Goal: Task Accomplishment & Management: Use online tool/utility

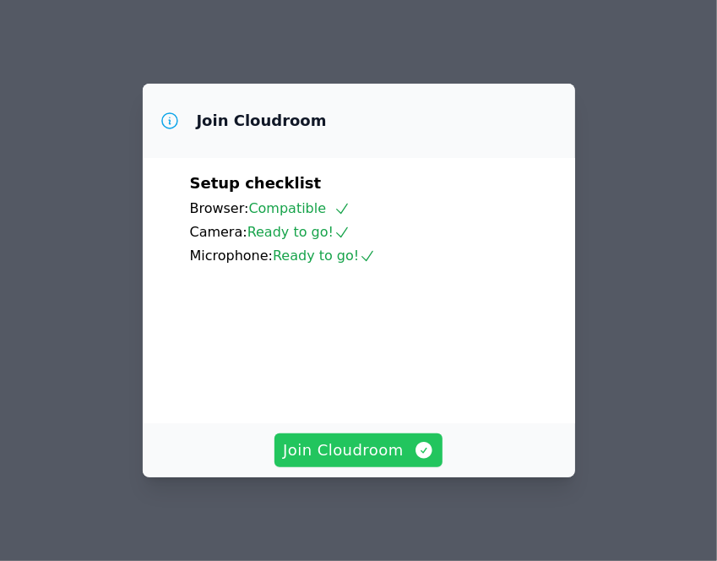
click at [358, 451] on span "Join Cloudroom" at bounding box center [358, 450] width 151 height 24
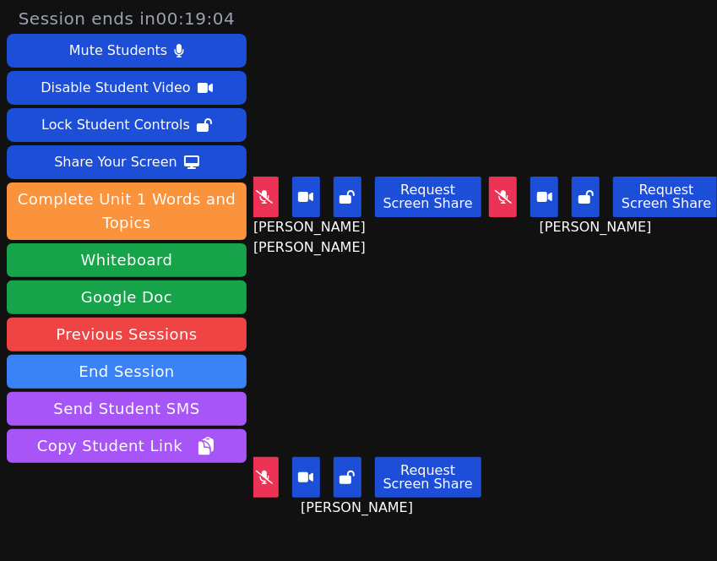
scroll to position [47, 0]
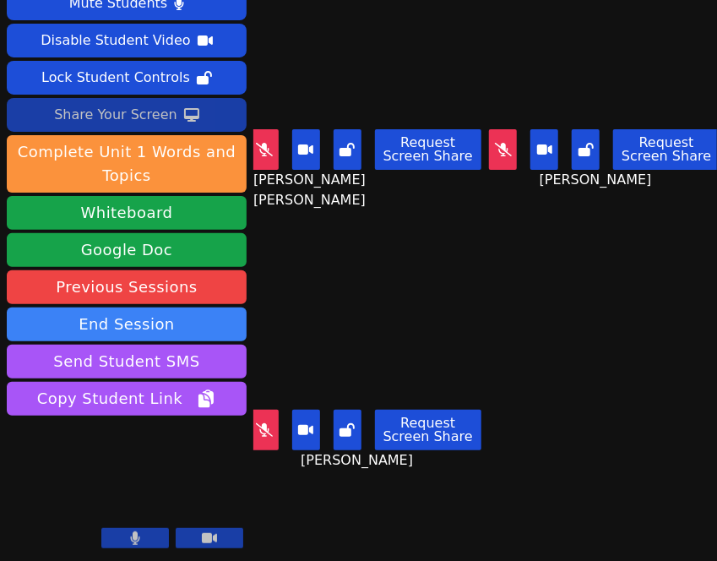
click at [115, 106] on div "Share Your Screen" at bounding box center [115, 114] width 123 height 27
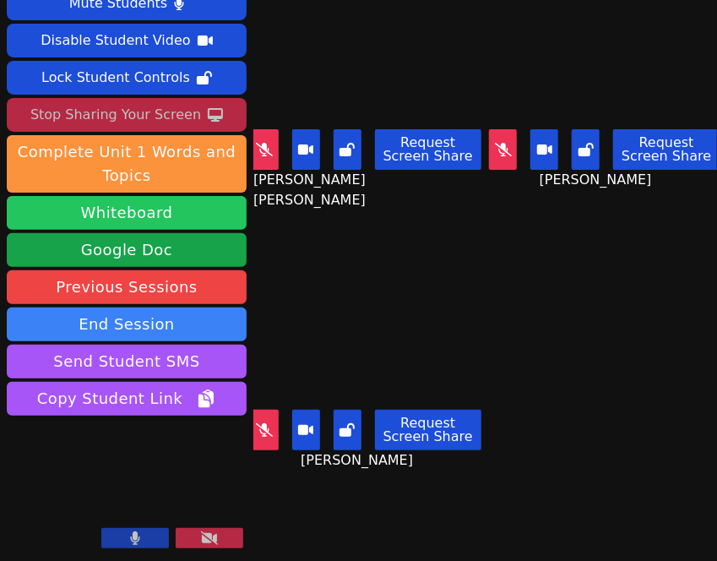
click at [165, 207] on button "Whiteboard" at bounding box center [127, 213] width 240 height 34
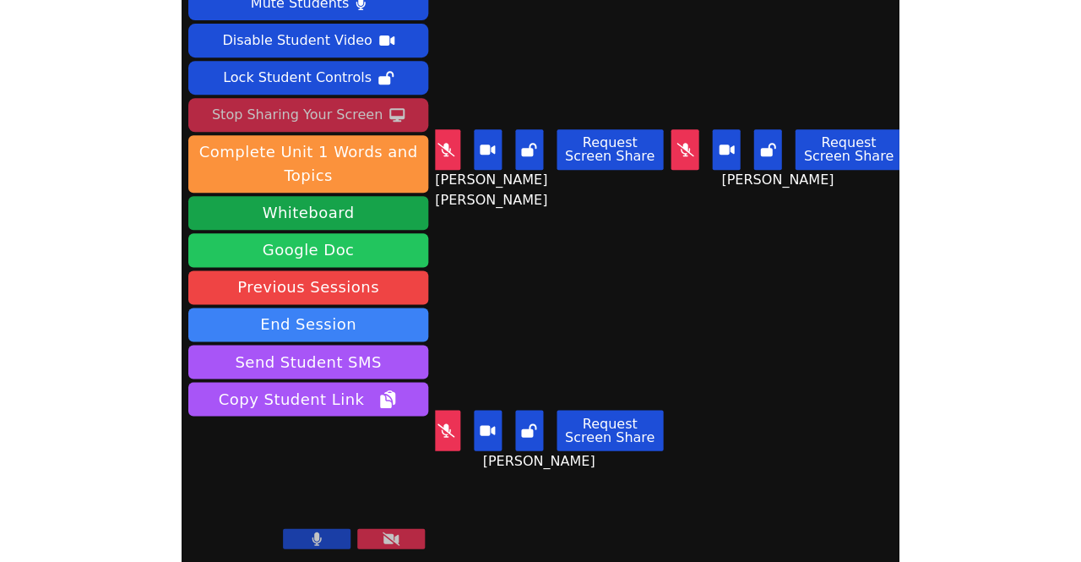
scroll to position [0, 0]
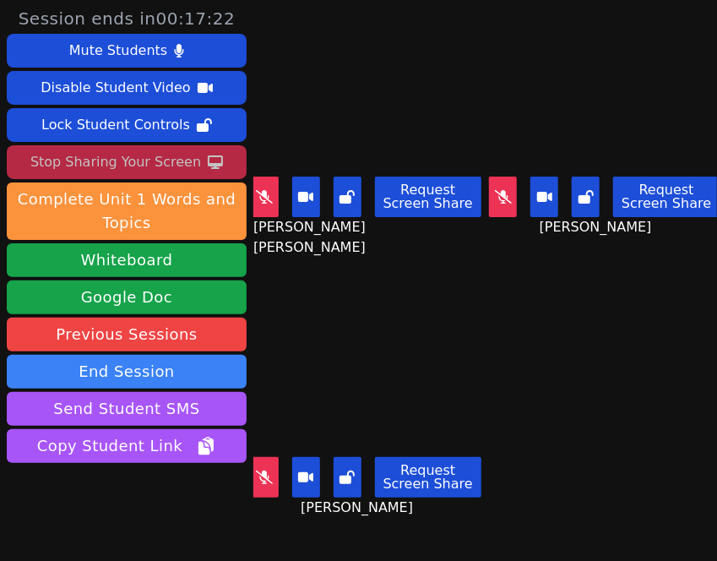
click at [265, 192] on icon at bounding box center [264, 197] width 17 height 14
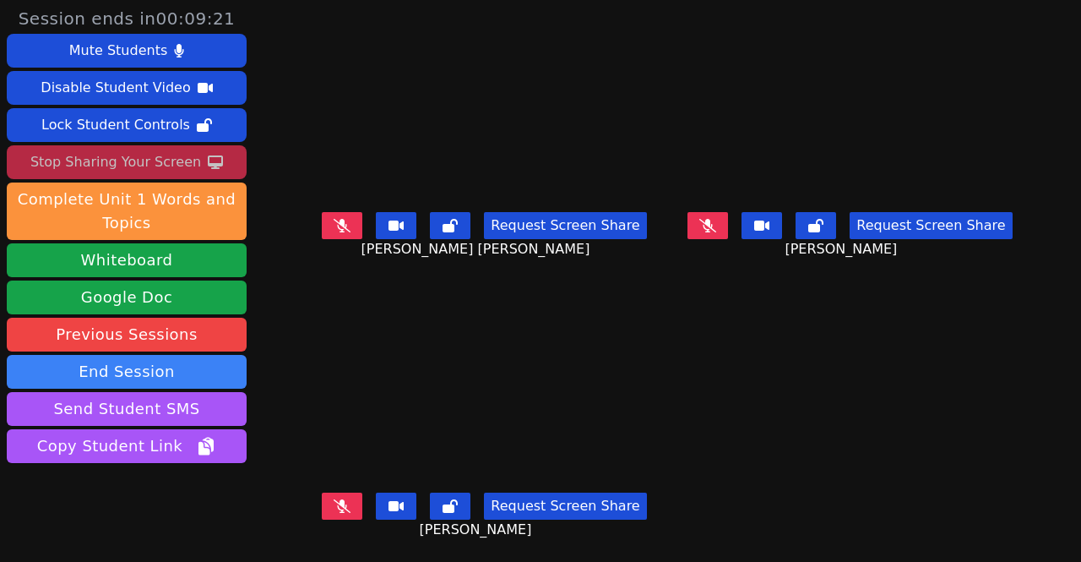
click at [118, 165] on div "Stop Sharing Your Screen" at bounding box center [115, 162] width 171 height 27
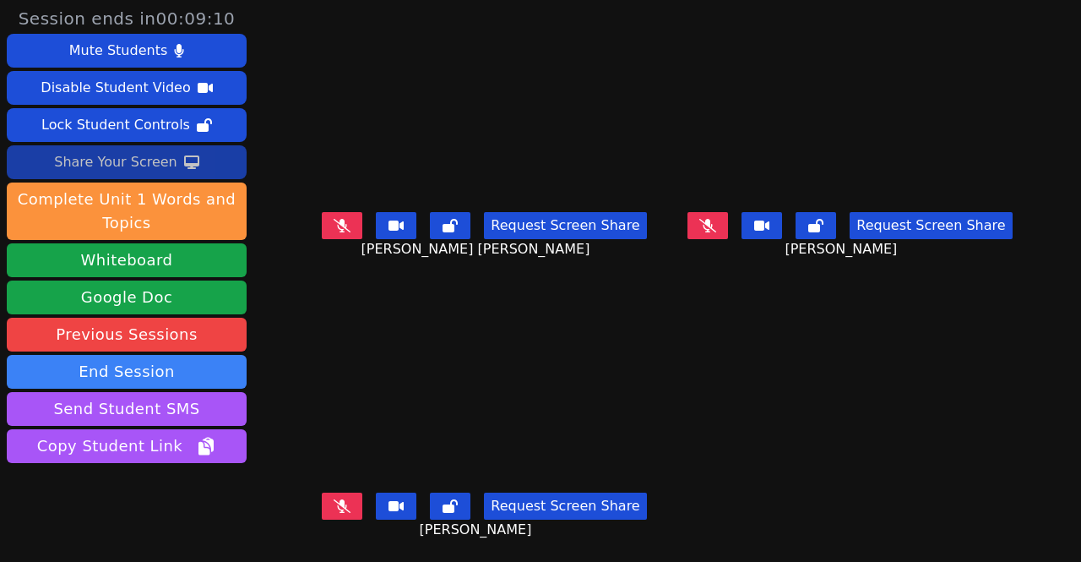
click at [334, 224] on icon at bounding box center [342, 225] width 17 height 14
click at [343, 496] on button at bounding box center [342, 505] width 41 height 27
click at [701, 222] on button at bounding box center [707, 225] width 41 height 27
click at [338, 499] on icon at bounding box center [342, 506] width 9 height 14
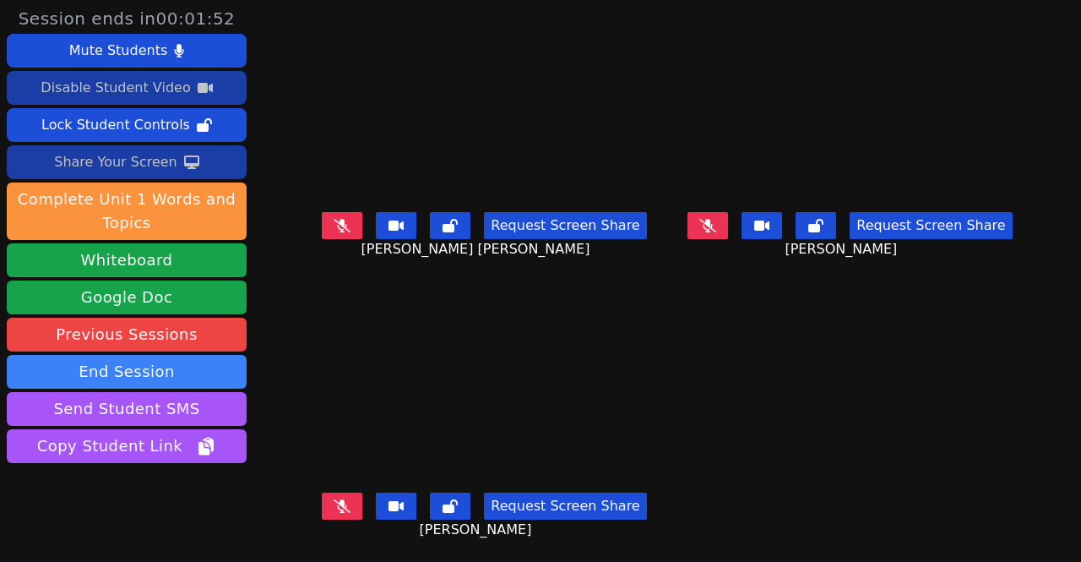
scroll to position [46, 0]
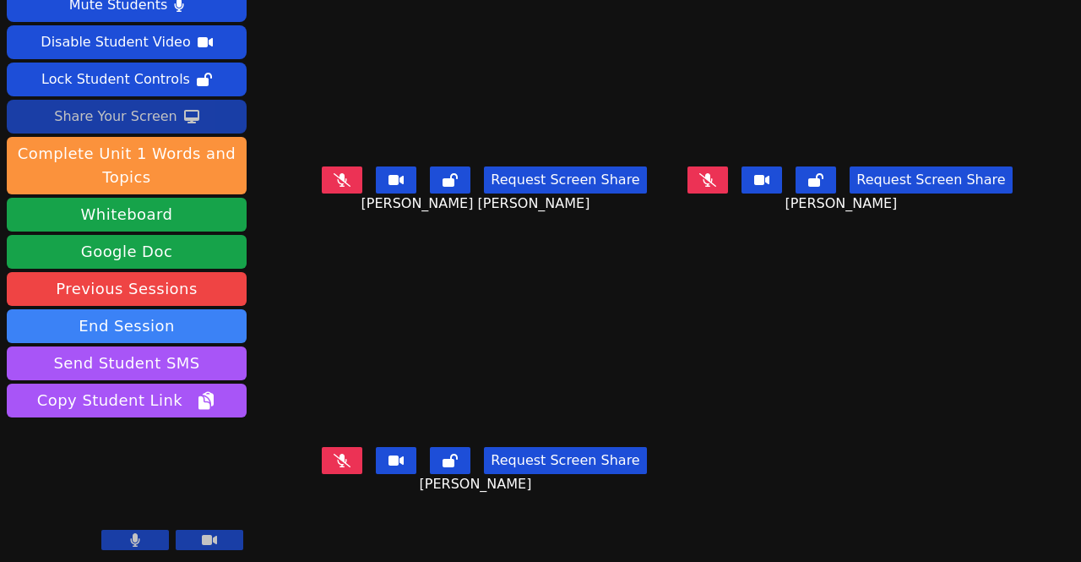
click at [334, 172] on icon at bounding box center [342, 179] width 17 height 14
click at [334, 453] on icon at bounding box center [342, 460] width 17 height 14
click at [337, 453] on icon at bounding box center [342, 460] width 10 height 14
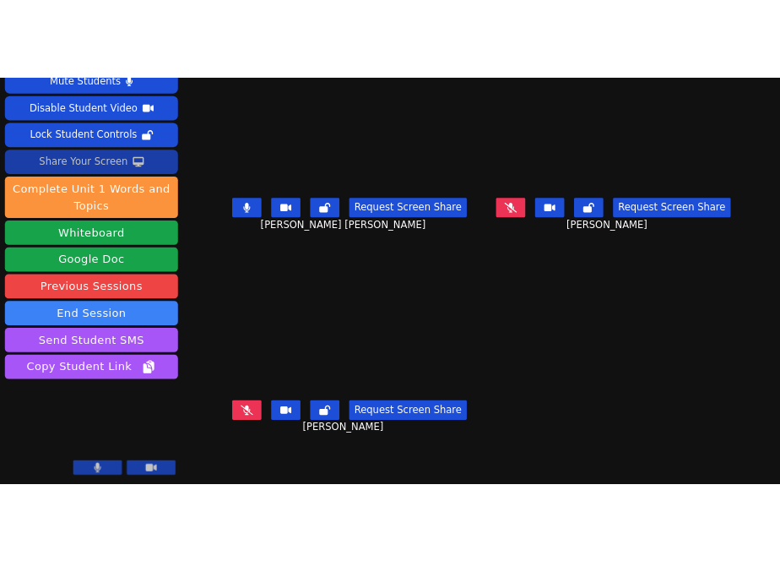
scroll to position [0, 0]
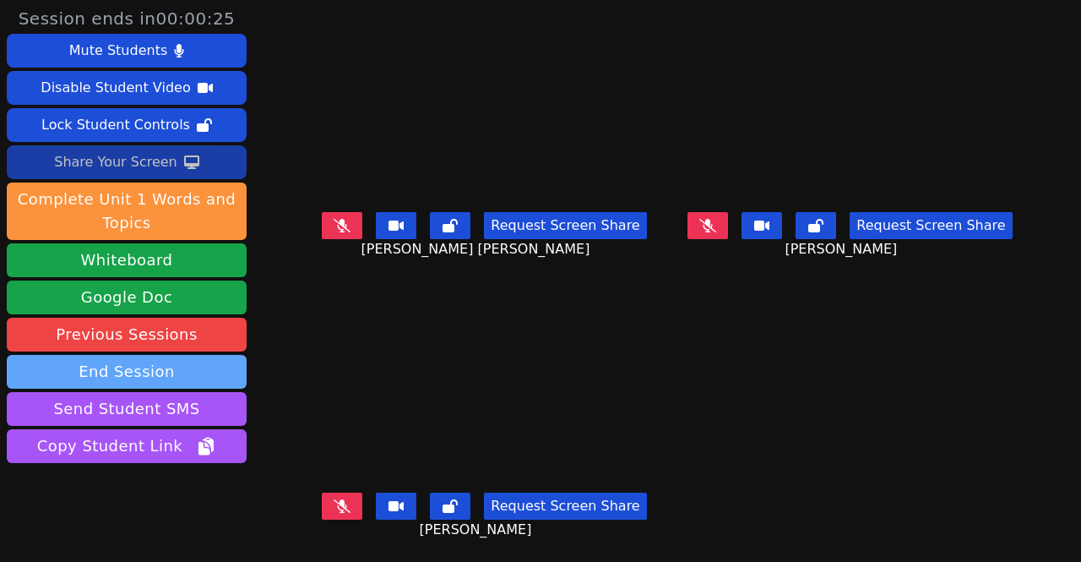
drag, startPoint x: 159, startPoint y: 366, endPoint x: 125, endPoint y: 361, distance: 34.2
click at [125, 361] on button "End Session" at bounding box center [127, 372] width 240 height 34
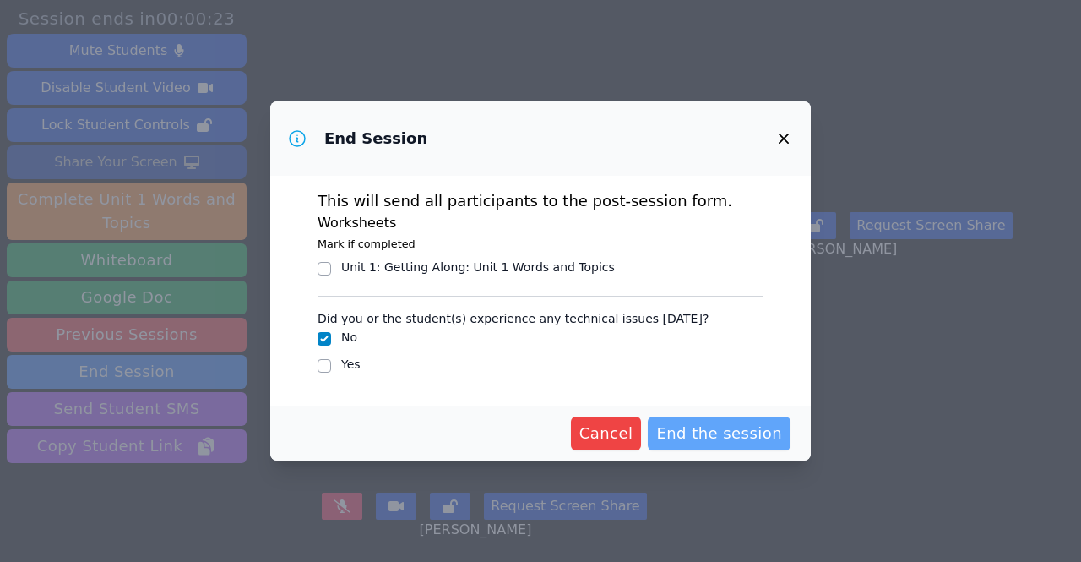
click at [701, 436] on span "End the session" at bounding box center [719, 433] width 126 height 24
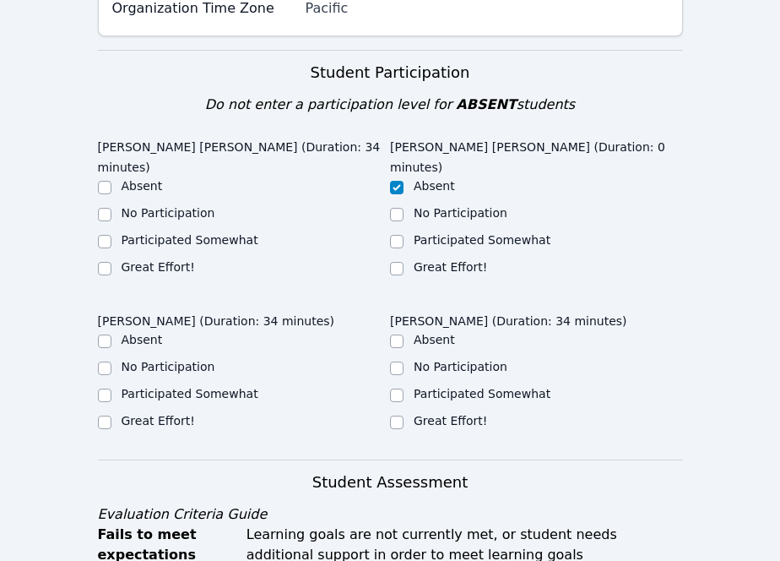
scroll to position [366, 0]
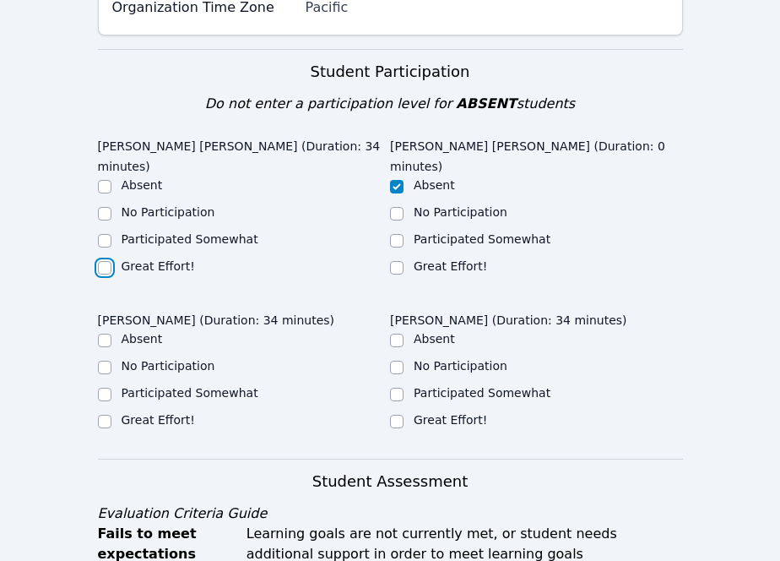
click at [102, 261] on input "Great Effort!" at bounding box center [105, 268] width 14 height 14
checkbox input "true"
click at [101, 234] on input "Participated Somewhat" at bounding box center [105, 241] width 14 height 14
checkbox input "true"
checkbox input "false"
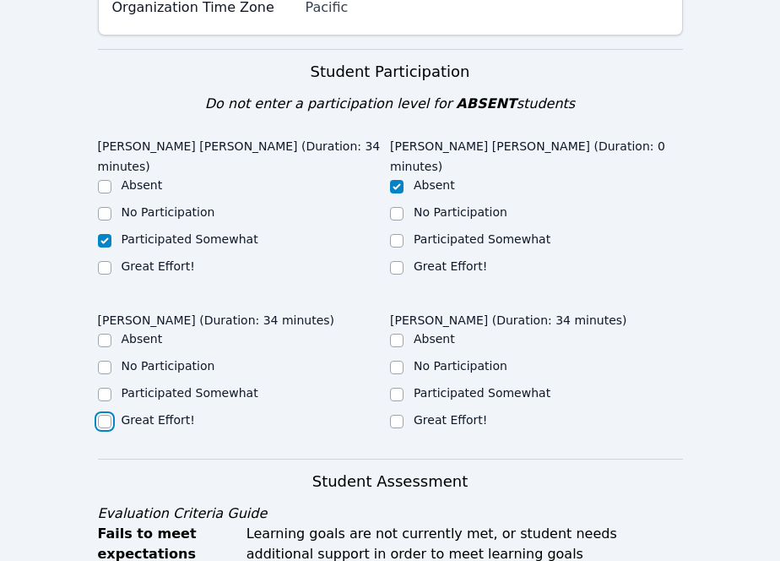
click at [101, 415] on input "Great Effort!" at bounding box center [105, 422] width 14 height 14
checkbox input "true"
click at [394, 388] on input "Participated Somewhat" at bounding box center [397, 395] width 14 height 14
checkbox input "true"
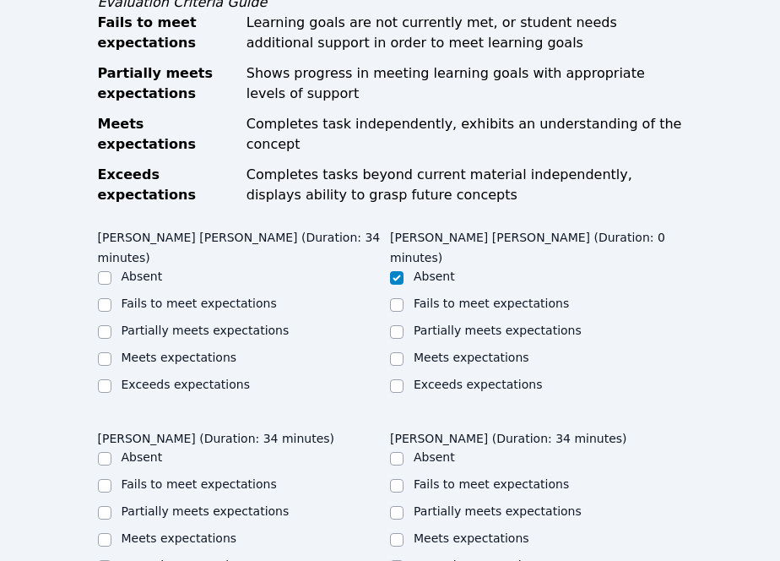
scroll to position [910, 0]
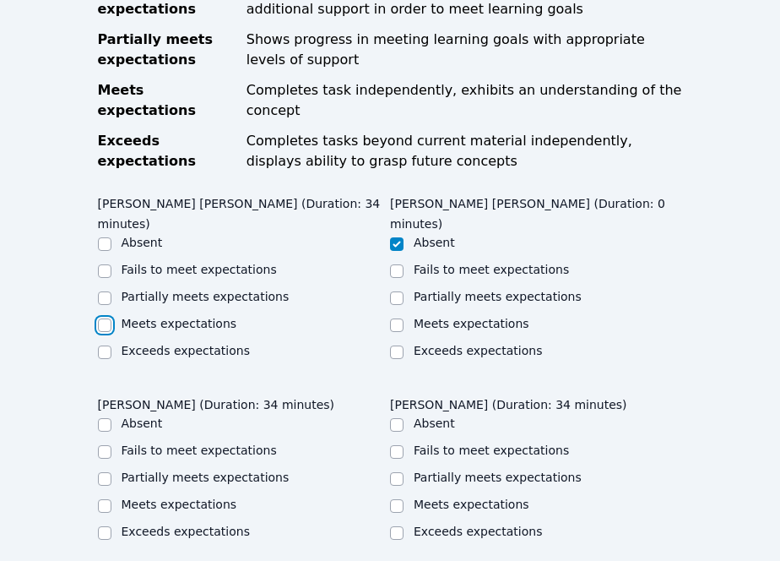
click at [102, 318] on input "Meets expectations" at bounding box center [105, 325] width 14 height 14
checkbox input "true"
click at [101, 499] on input "Meets expectations" at bounding box center [105, 506] width 14 height 14
checkbox input "true"
click at [404, 496] on div "Meets expectations" at bounding box center [536, 506] width 293 height 20
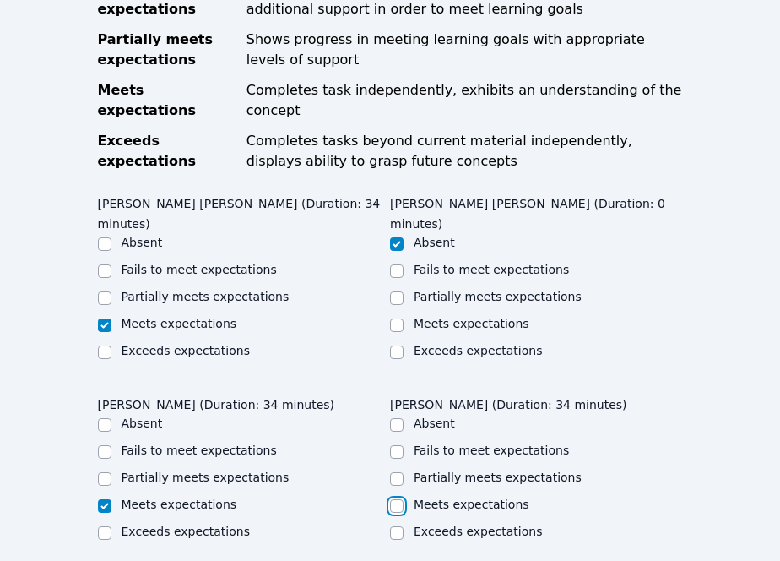
click at [393, 499] on input "Meets expectations" at bounding box center [397, 506] width 14 height 14
checkbox input "true"
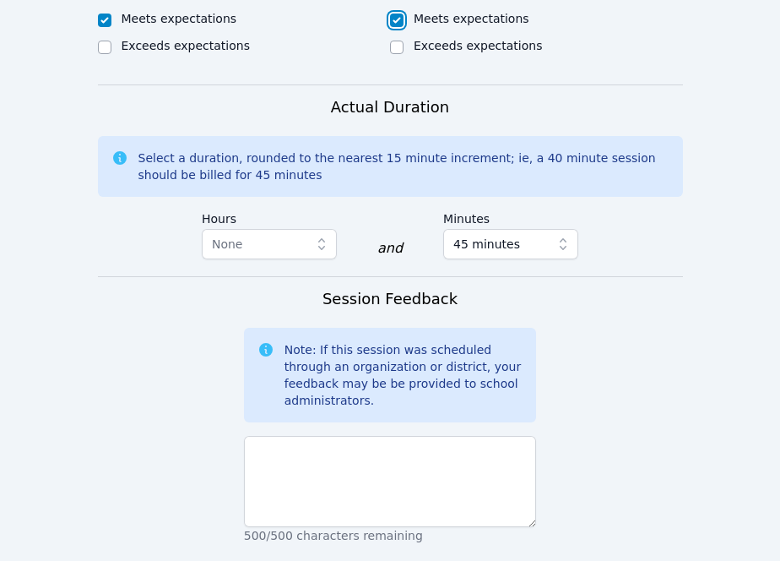
scroll to position [1397, 0]
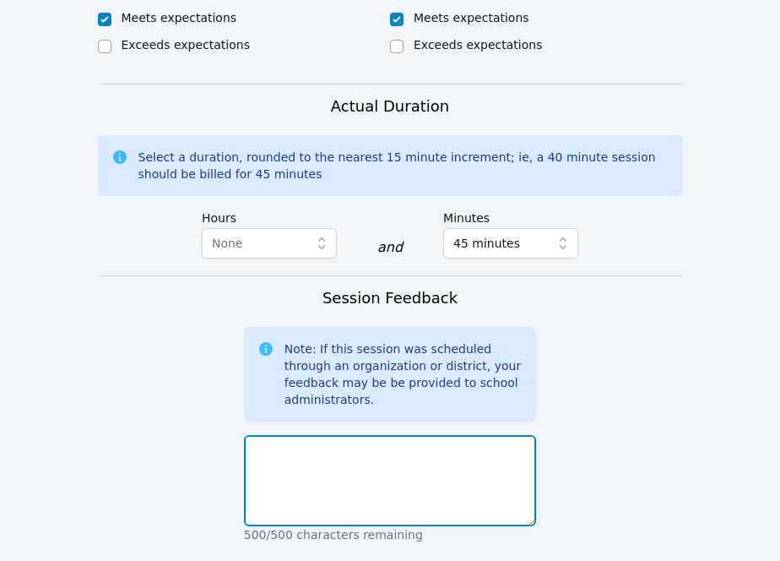
click at [377, 435] on textarea at bounding box center [390, 480] width 293 height 91
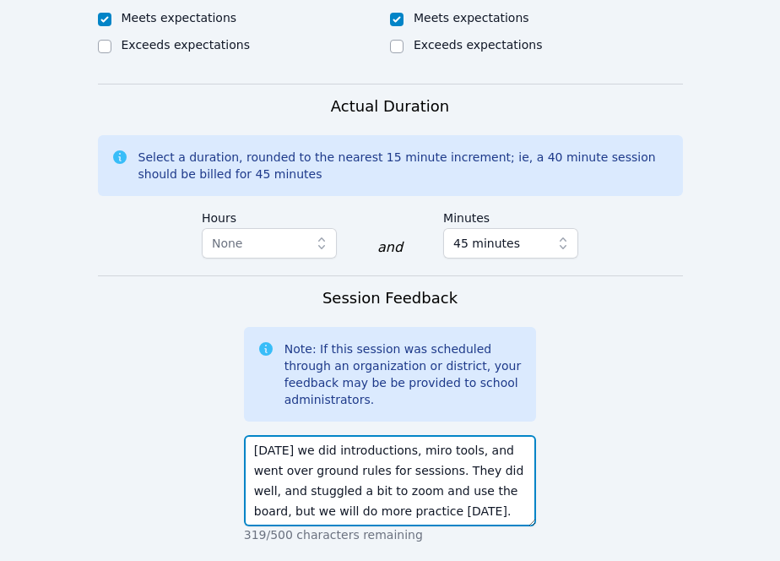
click at [265, 435] on textarea "Today we did introductions, miro tools, and went over ground rules for sessions…" at bounding box center [390, 480] width 293 height 91
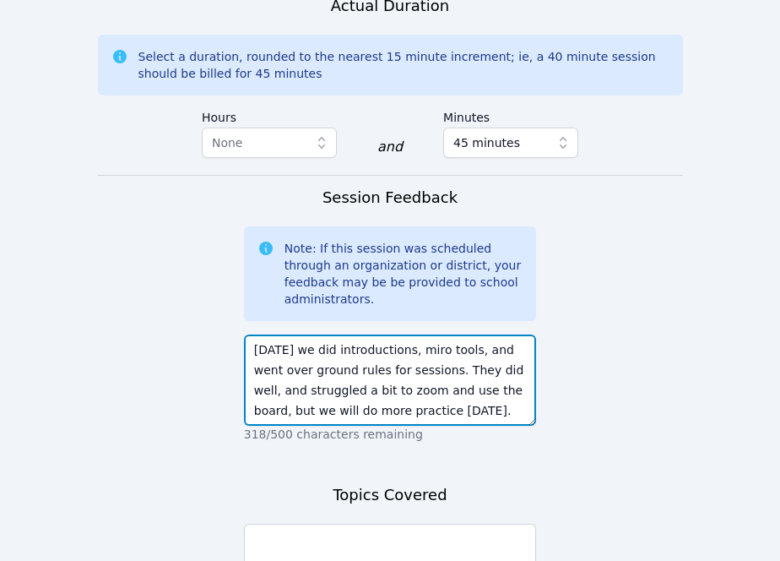
scroll to position [1500, 0]
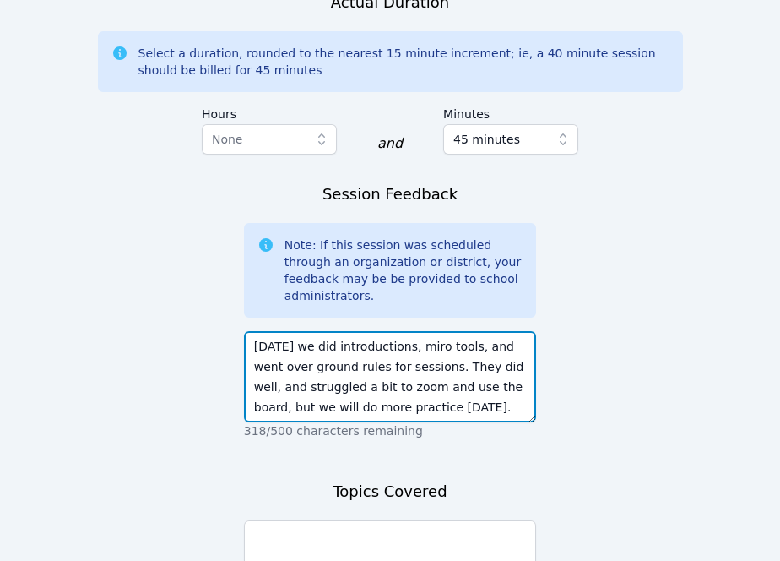
type textarea "Today we did introductions, miro tools, and went over ground rules for sessions…"
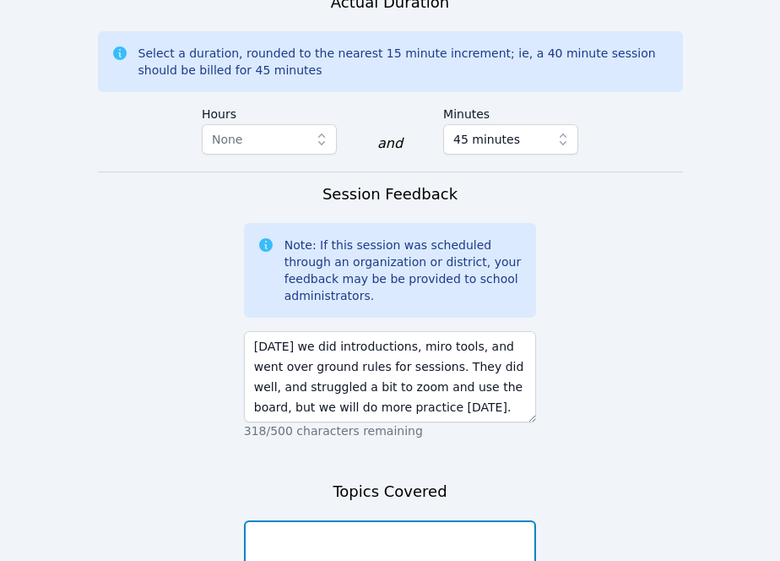
click at [290, 520] on textarea at bounding box center [390, 565] width 293 height 91
click at [442, 520] on textarea "Today we covered introductions and miro tools and ground rules." at bounding box center [390, 565] width 293 height 91
type textarea "Today we covered introductions, miro tools and ground rules."
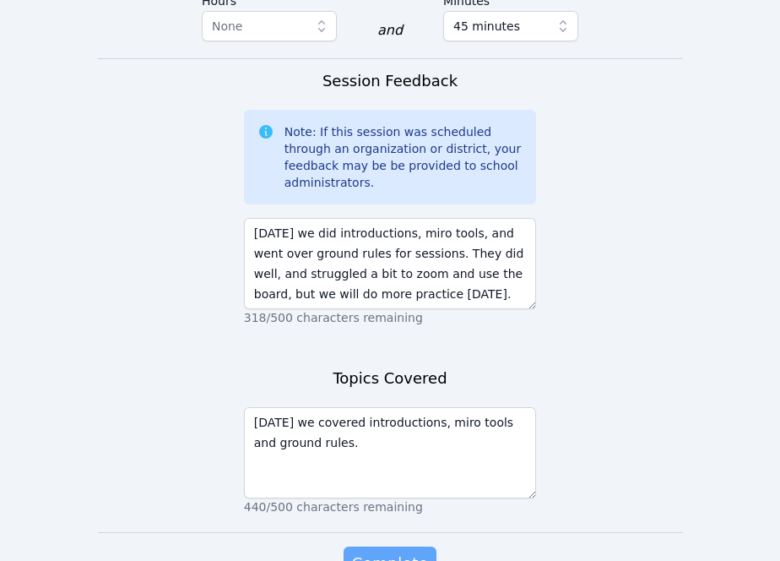
click at [404, 551] on span "Complete" at bounding box center [390, 563] width 76 height 24
